Goal: Use online tool/utility: Utilize a website feature to perform a specific function

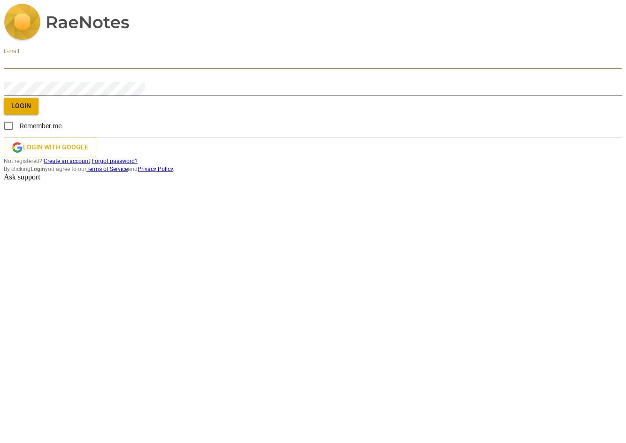
type input "mikewilliamscfo@gmail.com"
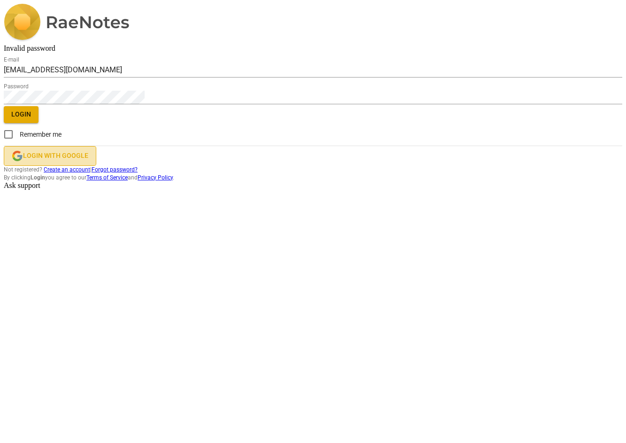
click at [88, 161] on span "Login with Google" at bounding box center [55, 155] width 65 height 9
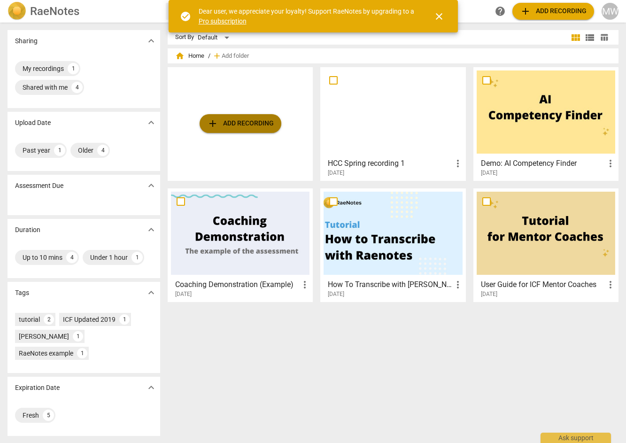
click at [233, 118] on span "add Add recording" at bounding box center [240, 123] width 67 height 11
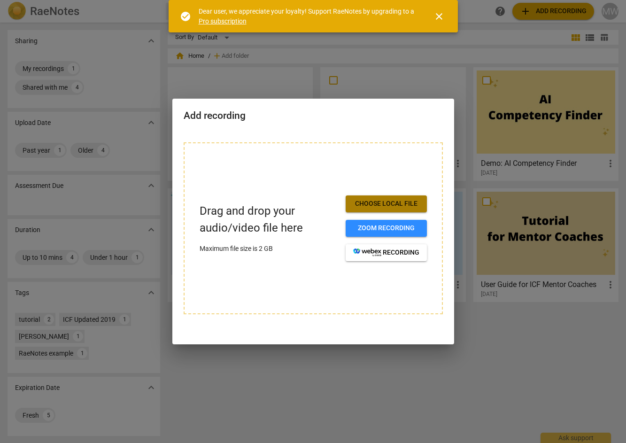
click at [388, 205] on span "Choose local file" at bounding box center [386, 203] width 66 height 9
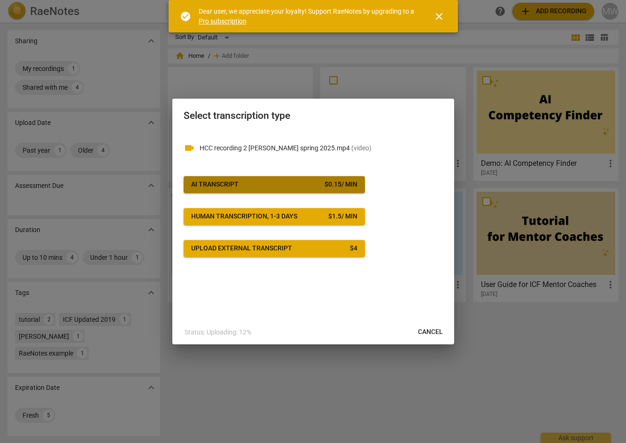
click at [253, 185] on span "AI Transcript $ 0.15 / min" at bounding box center [274, 184] width 166 height 9
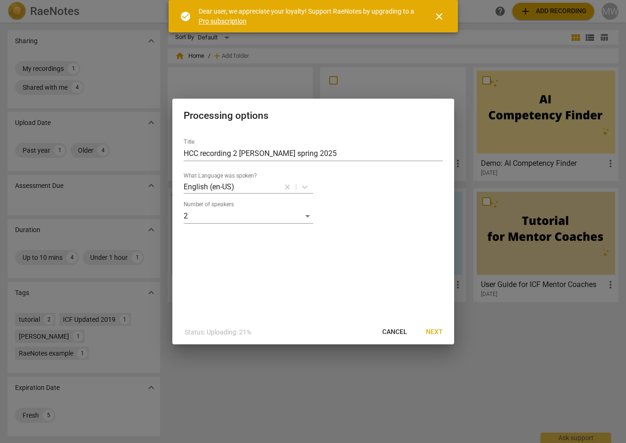
click at [437, 328] on span "Next" at bounding box center [434, 331] width 17 height 9
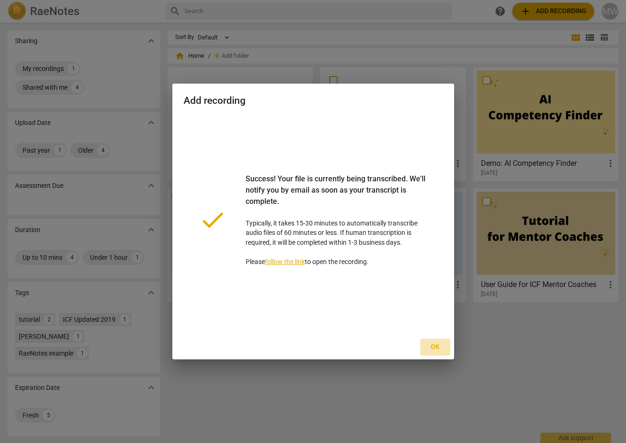
click at [434, 347] on span "Ok" at bounding box center [435, 346] width 15 height 9
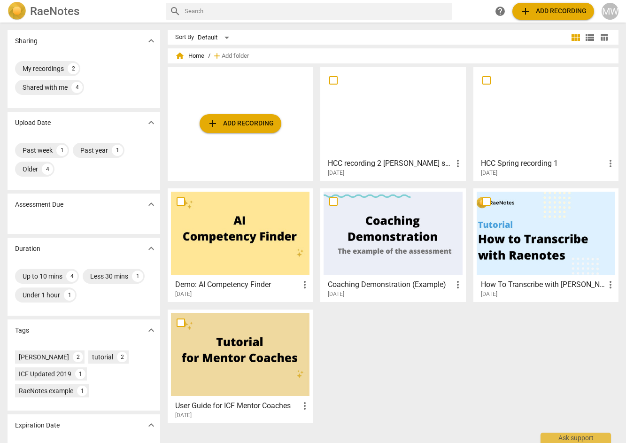
click at [455, 164] on span "more_vert" at bounding box center [457, 163] width 11 height 11
click at [410, 145] on div at bounding box center [313, 221] width 626 height 443
